Goal: Information Seeking & Learning: Find specific fact

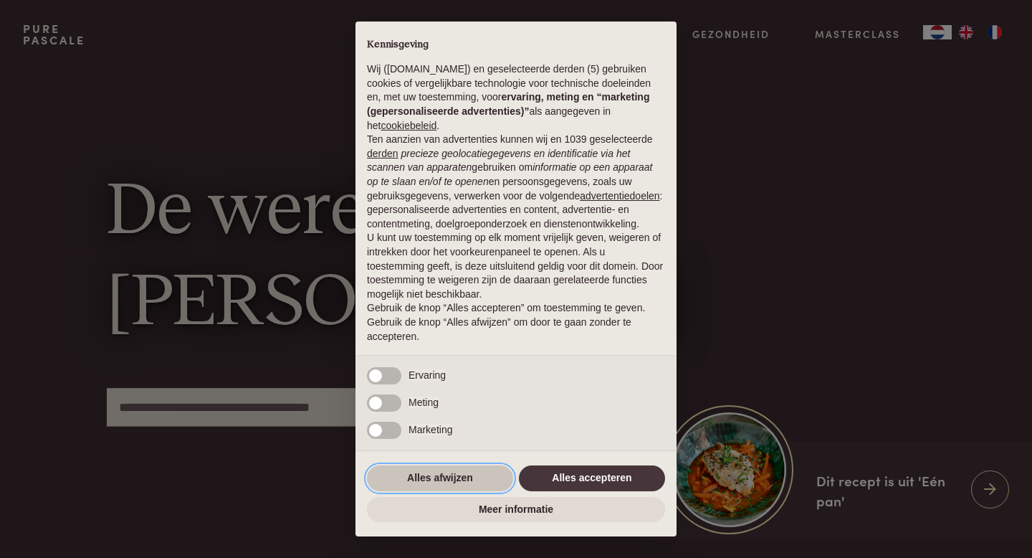
click at [448, 482] on button "Alles afwijzen" at bounding box center [440, 478] width 146 height 26
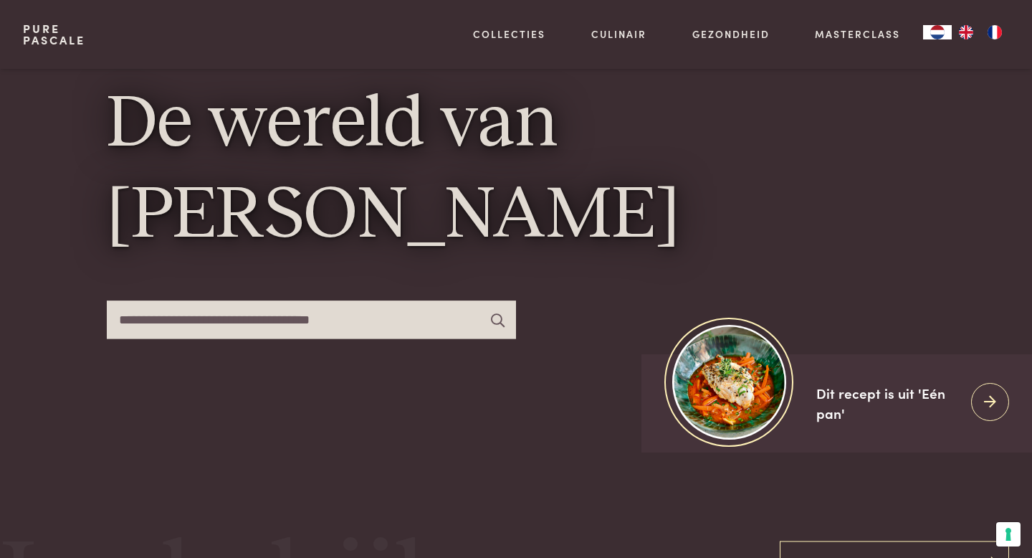
scroll to position [99, 0]
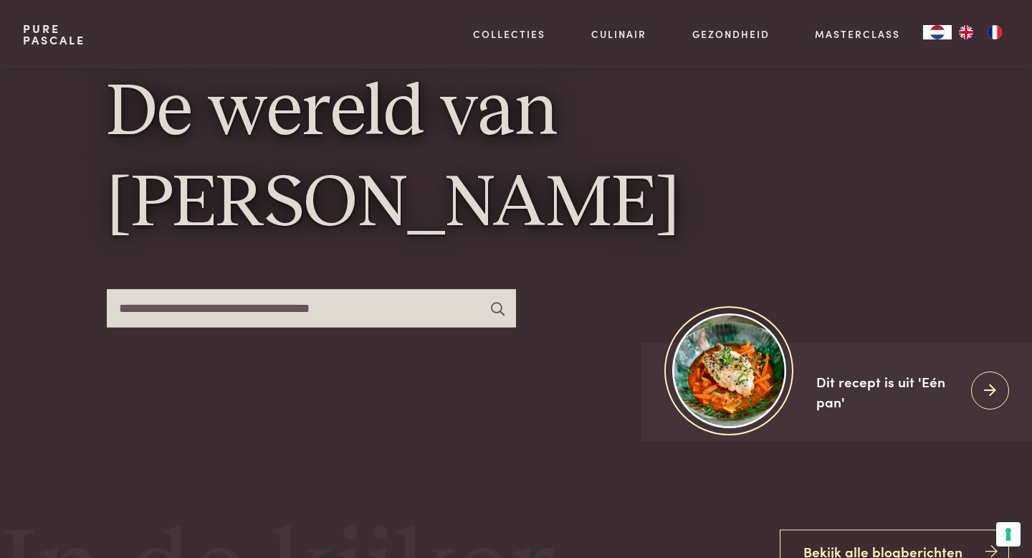
click at [209, 310] on input "text" at bounding box center [311, 308] width 409 height 38
type input "*******"
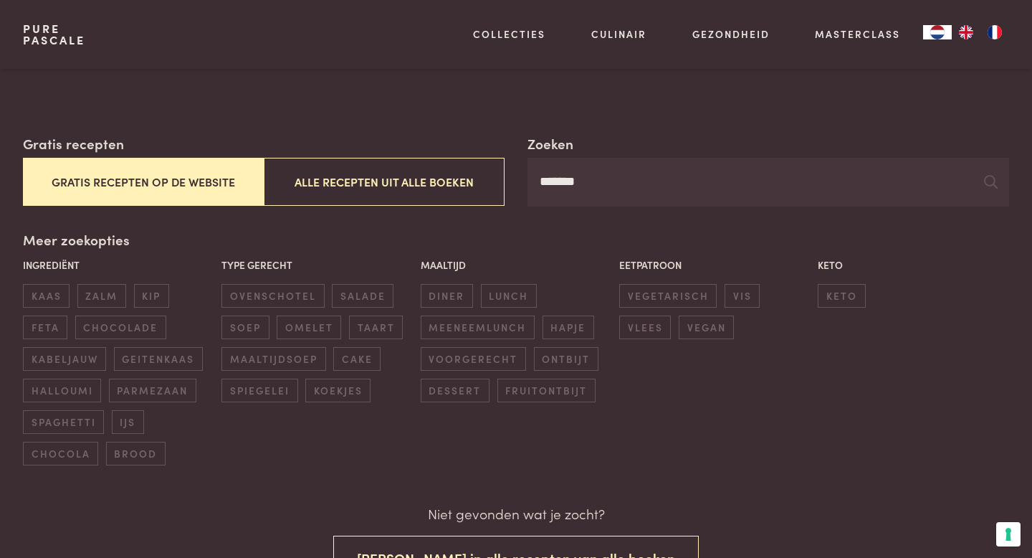
scroll to position [205, 0]
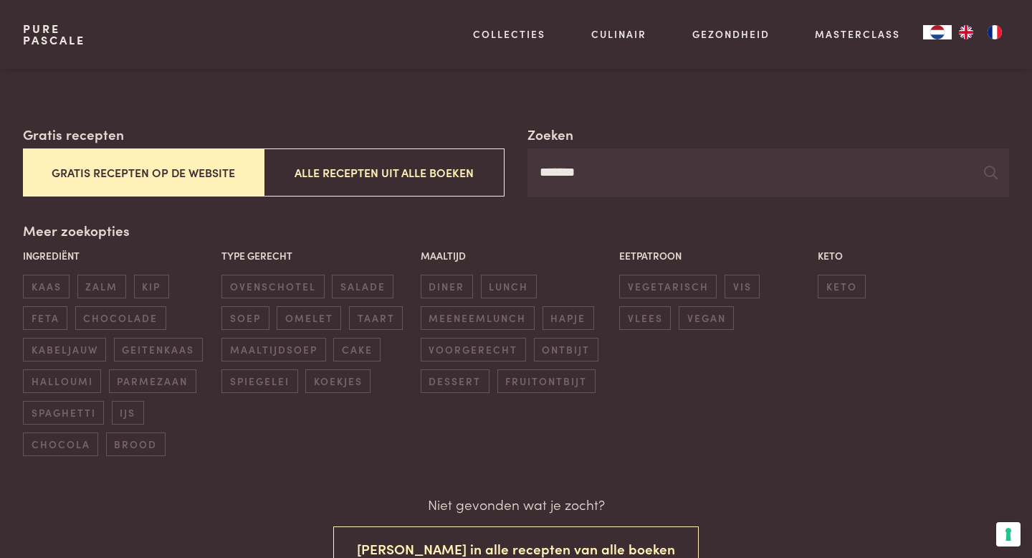
click at [144, 178] on button "Gratis recepten op de website" at bounding box center [143, 172] width 241 height 48
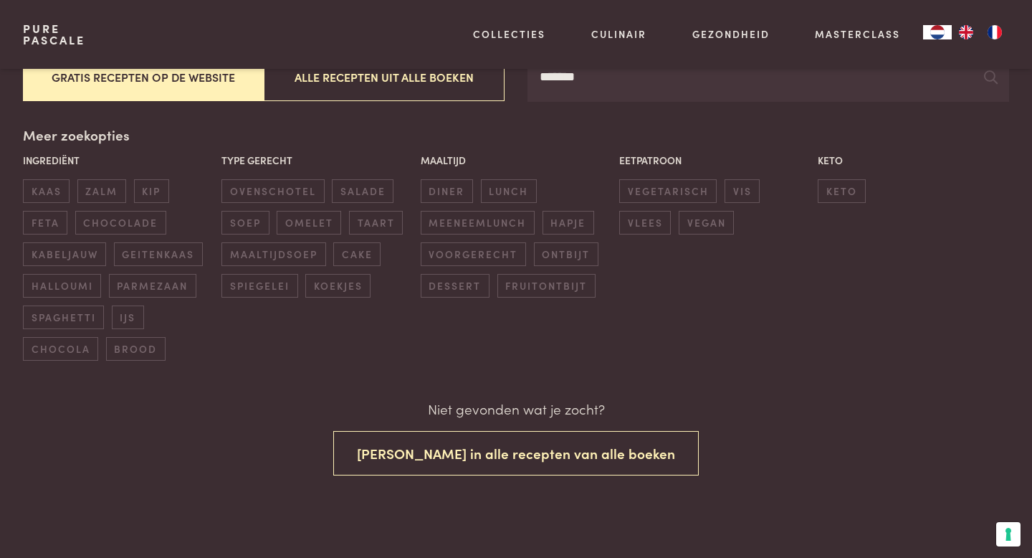
scroll to position [302, 0]
click at [144, 178] on span "kip" at bounding box center [151, 190] width 35 height 24
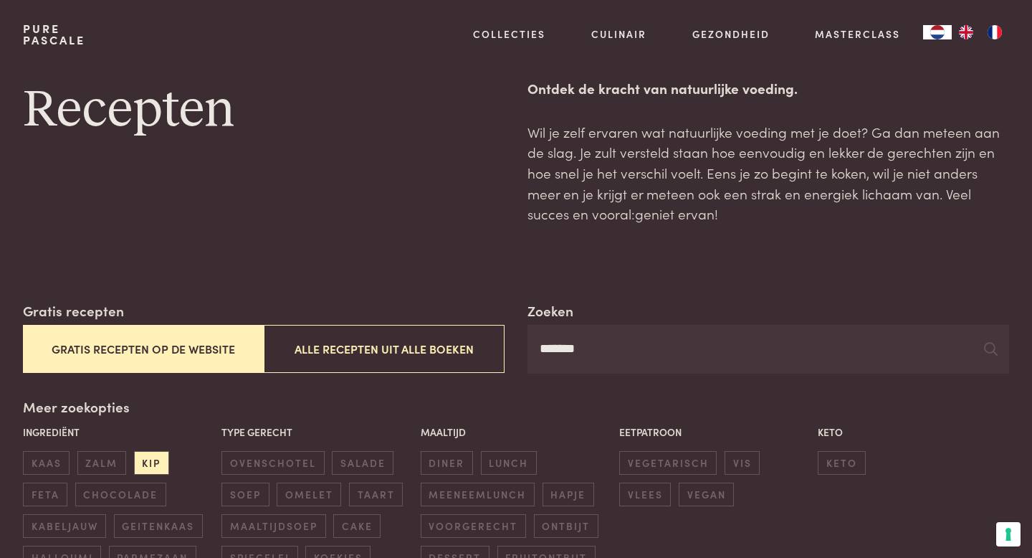
scroll to position [0, 0]
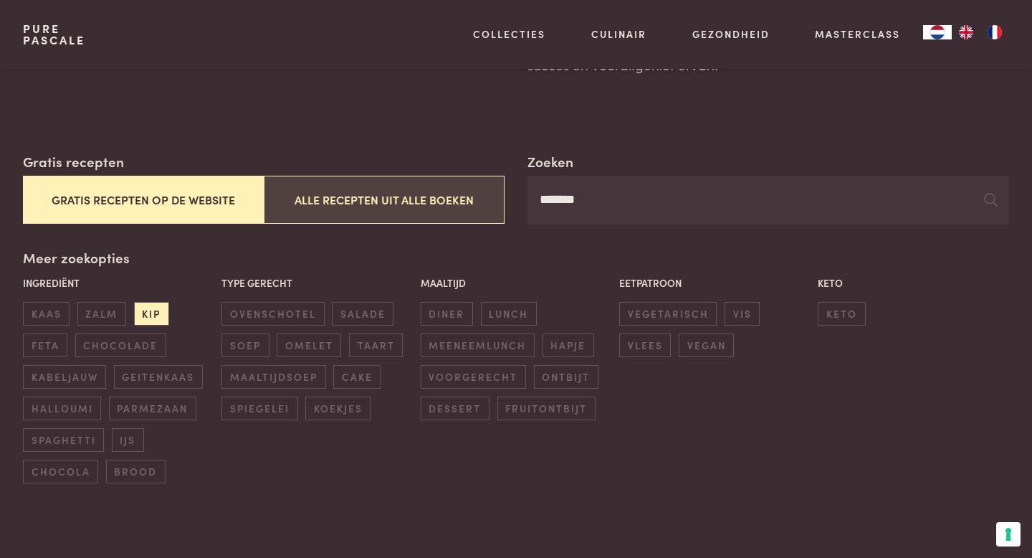
click at [350, 196] on button "Alle recepten uit alle boeken" at bounding box center [384, 200] width 241 height 48
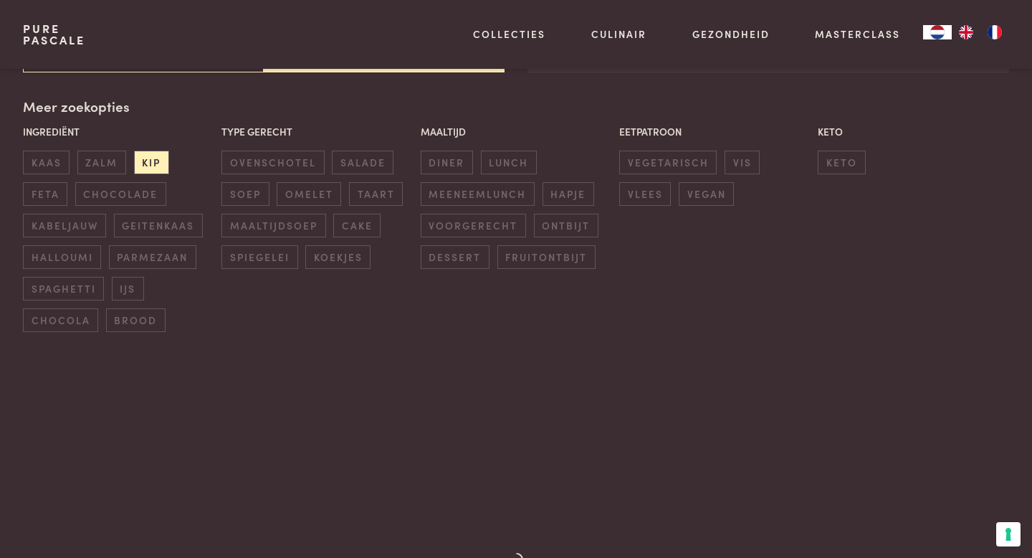
scroll to position [329, 0]
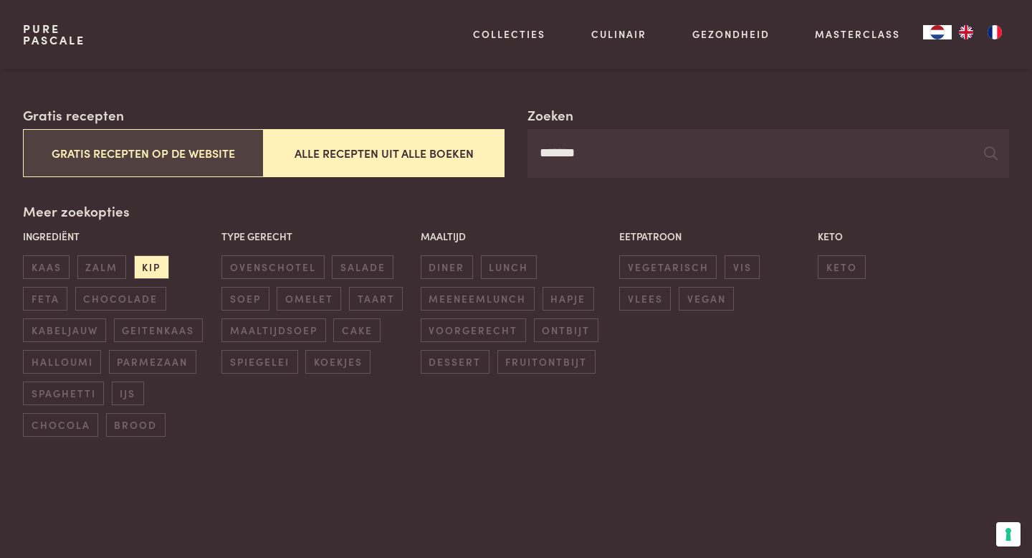
click at [192, 151] on button "Gratis recepten op de website" at bounding box center [143, 153] width 241 height 48
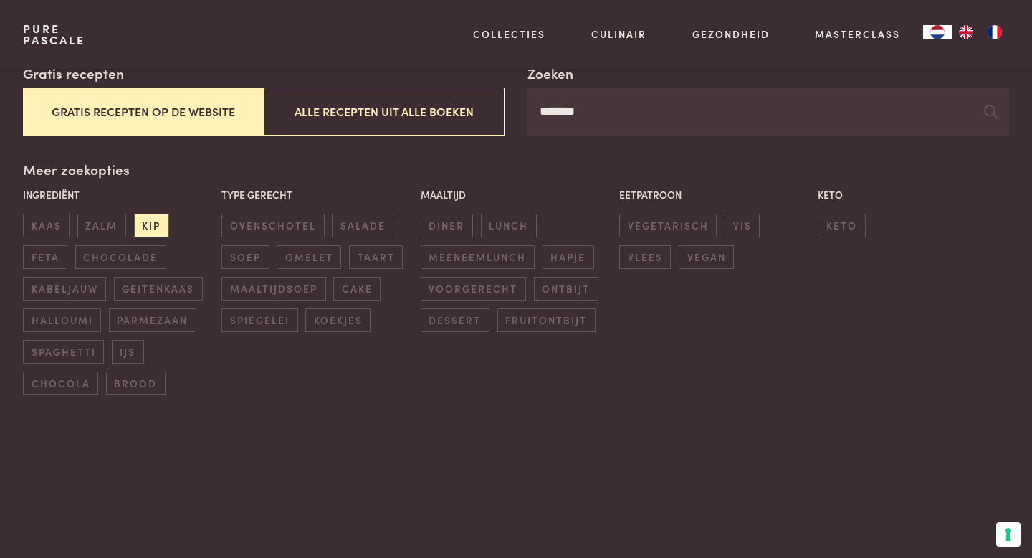
scroll to position [238, 0]
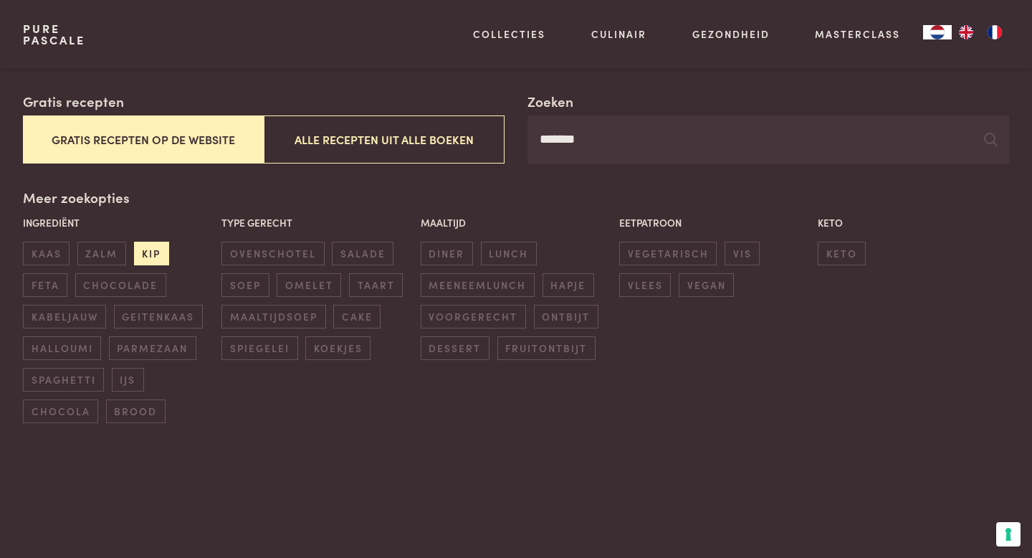
click at [146, 251] on span "kip" at bounding box center [151, 254] width 35 height 24
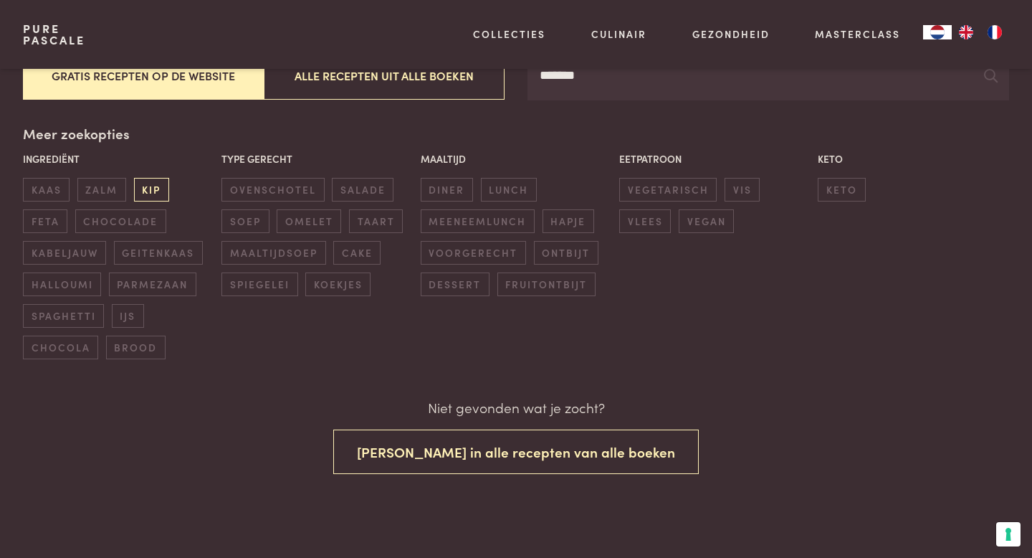
scroll to position [302, 0]
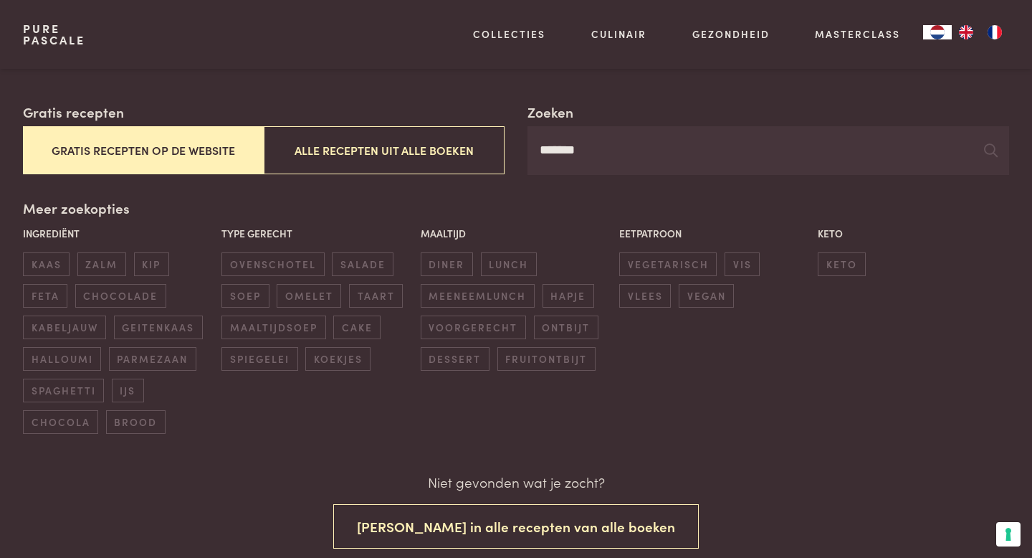
click at [192, 155] on button "Gratis recepten op de website" at bounding box center [143, 150] width 241 height 48
